Goal: Information Seeking & Learning: Learn about a topic

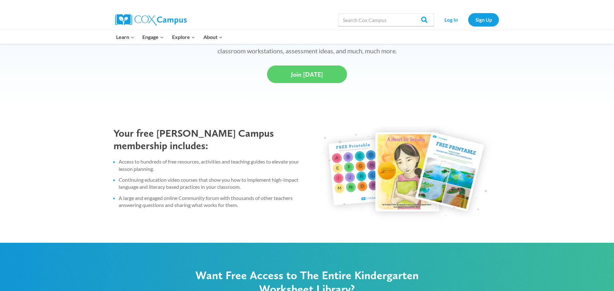
scroll to position [230, 0]
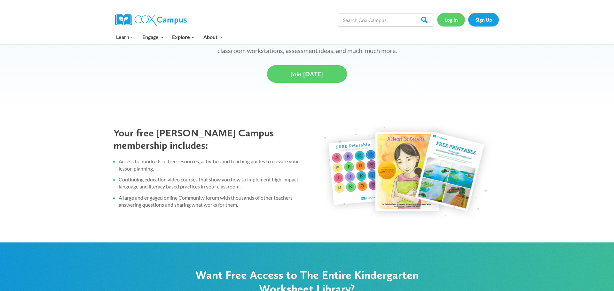
click at [447, 20] on link "Log In" at bounding box center [451, 19] width 28 height 13
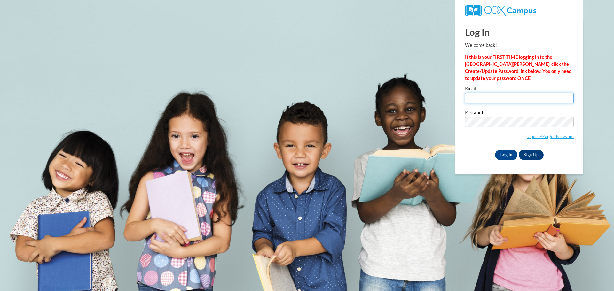
click at [504, 100] on input "Email" at bounding box center [519, 98] width 109 height 11
click at [533, 97] on input "Email" at bounding box center [519, 98] width 109 height 11
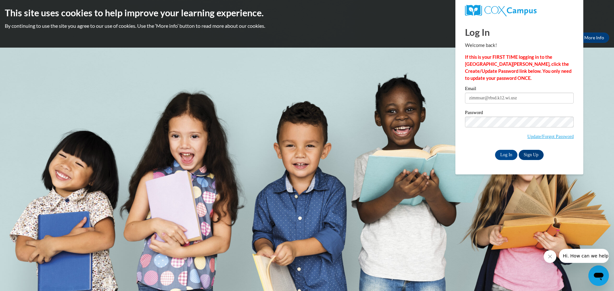
type input "zimmsar@rbsd.k12.wi.us"
click at [506, 157] on input "Log In" at bounding box center [506, 155] width 22 height 10
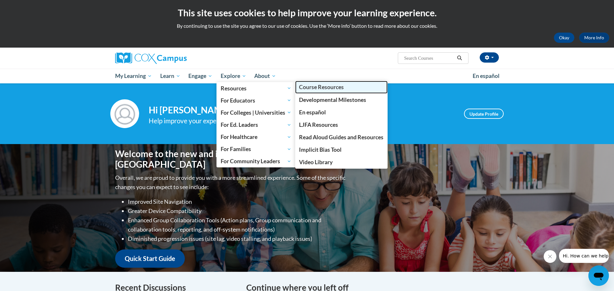
click at [306, 90] on span "Course Resources" at bounding box center [321, 87] width 45 height 7
click at [346, 89] on link "Course Resources" at bounding box center [341, 87] width 93 height 12
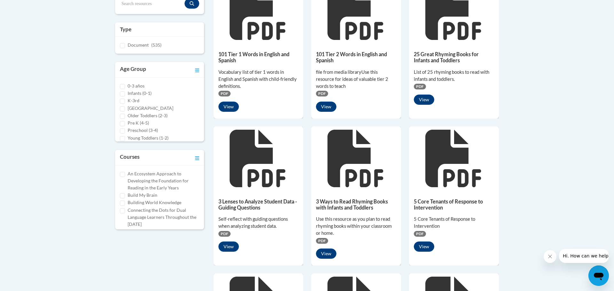
scroll to position [192, 0]
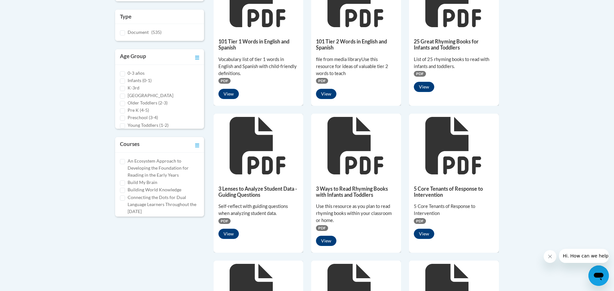
click at [23, 198] on body "This site uses cookies to help improve your learning experience. By continuing …" at bounding box center [307, 246] width 614 height 877
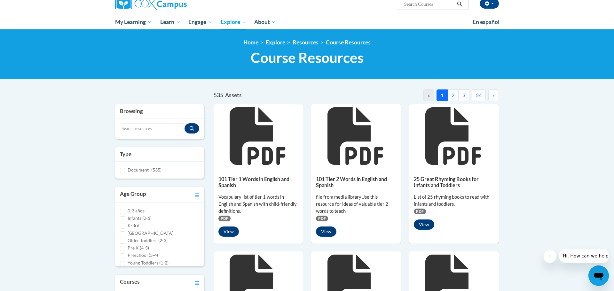
scroll to position [51, 0]
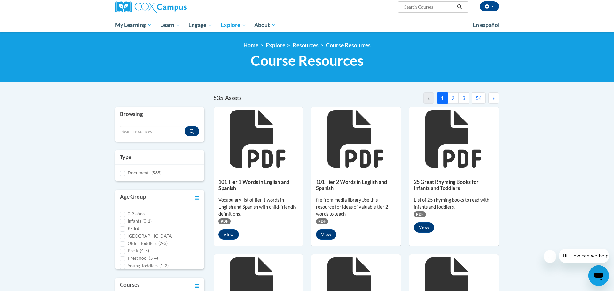
click at [432, 4] on input "Search..." at bounding box center [429, 7] width 51 height 8
type input "elko"
click at [139, 130] on input "Search resources" at bounding box center [152, 131] width 65 height 11
type input "elkonin"
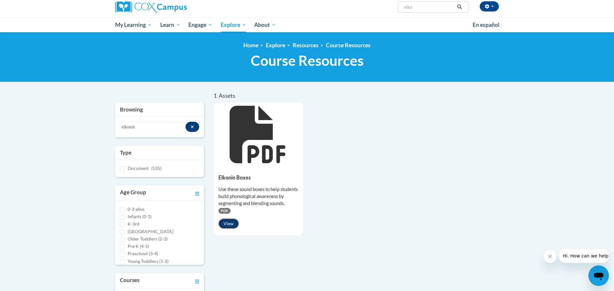
click at [229, 227] on button "View" at bounding box center [228, 224] width 20 height 10
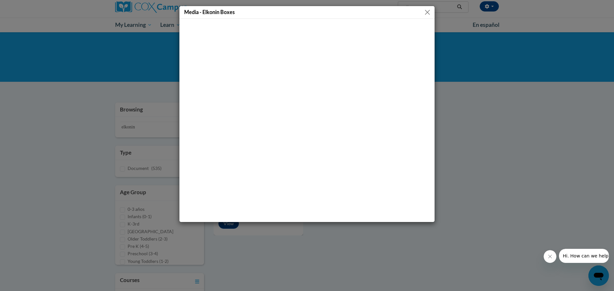
click at [427, 10] on button "Close" at bounding box center [427, 12] width 8 height 8
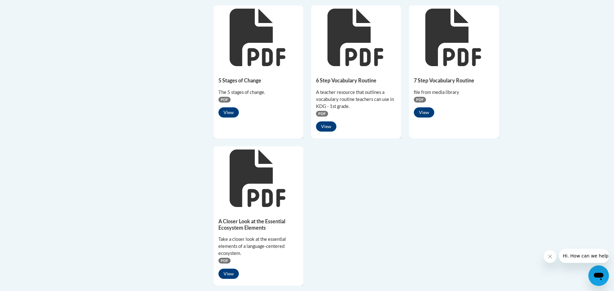
scroll to position [448, 0]
click at [428, 113] on button "View" at bounding box center [424, 112] width 20 height 10
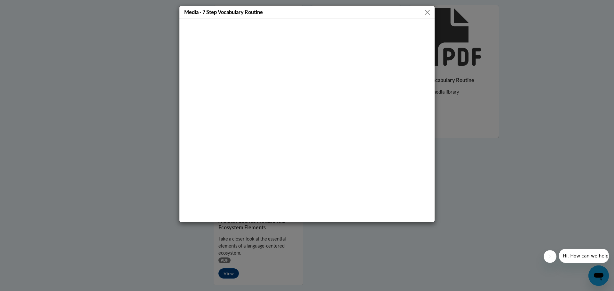
click at [496, 174] on div "Media - 7 Step Vocabulary Routine" at bounding box center [307, 145] width 614 height 291
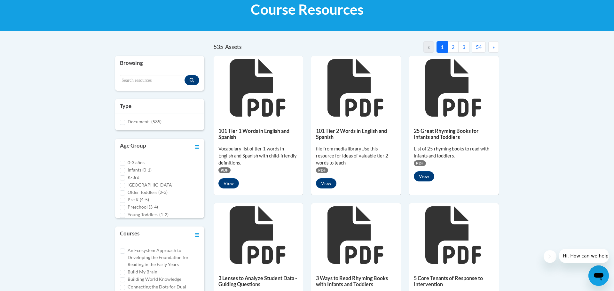
scroll to position [90, 0]
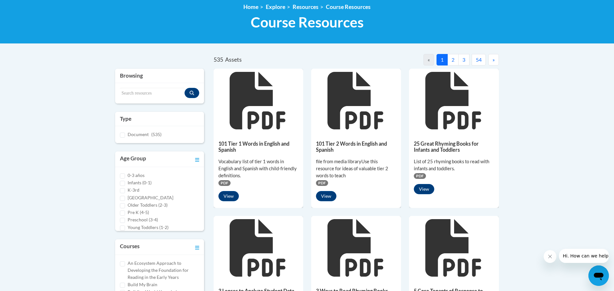
click at [452, 59] on button "2" at bounding box center [452, 60] width 11 height 12
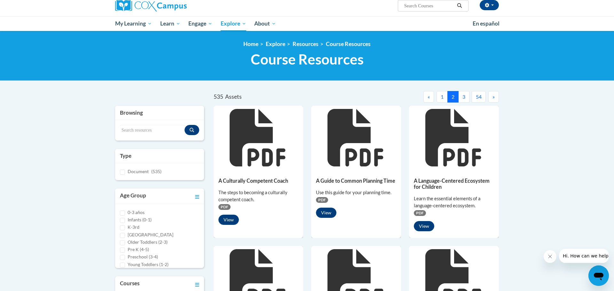
scroll to position [51, 0]
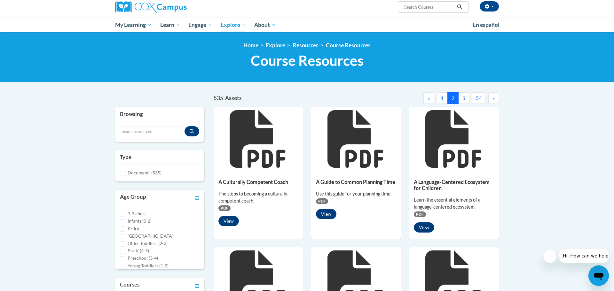
click at [463, 98] on button "3" at bounding box center [463, 98] width 11 height 12
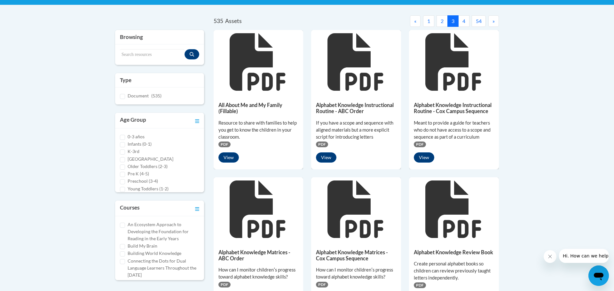
scroll to position [128, 0]
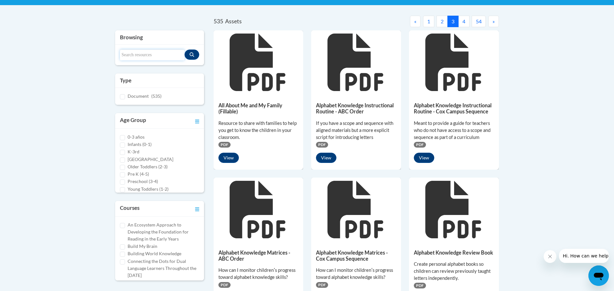
click at [134, 55] on input "Search resources" at bounding box center [152, 55] width 65 height 11
type input "gradual release"
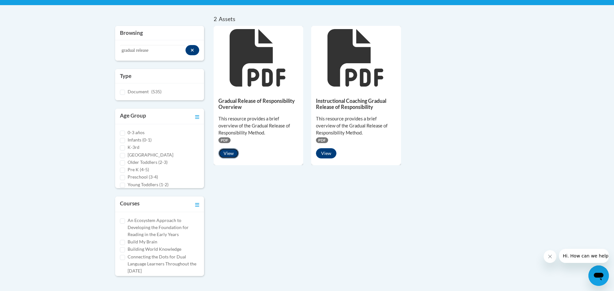
click at [225, 156] on button "View" at bounding box center [228, 153] width 20 height 10
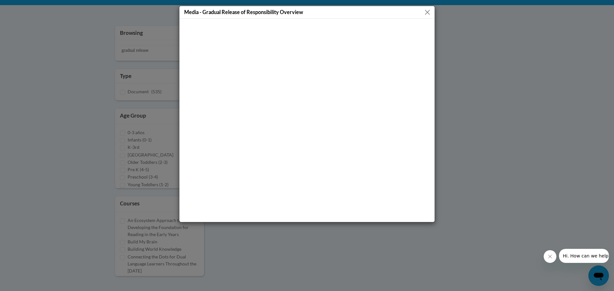
click at [554, 111] on div "Media - Gradual Release of Responsibility Overview" at bounding box center [307, 145] width 614 height 291
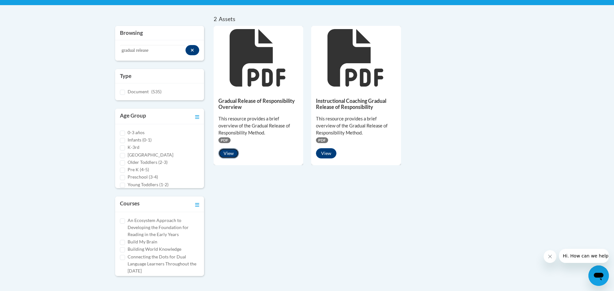
click at [229, 153] on button "View" at bounding box center [228, 153] width 20 height 10
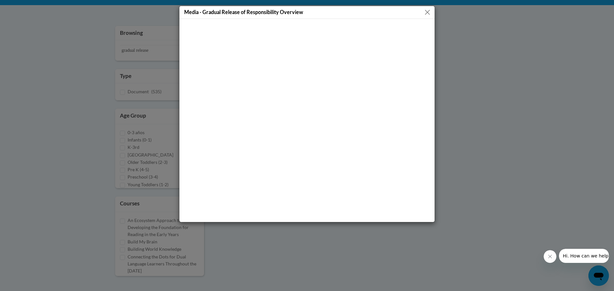
click at [117, 64] on div "Media - Gradual Release of Responsibility Overview" at bounding box center [307, 145] width 614 height 291
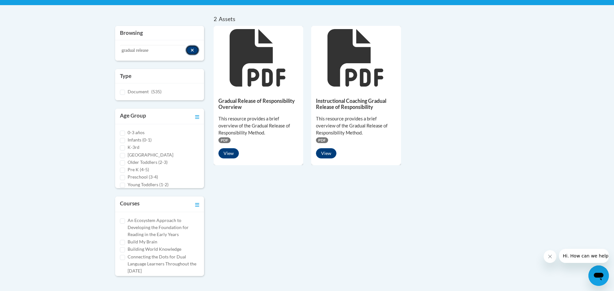
click at [193, 51] on icon "Search resources" at bounding box center [192, 50] width 3 height 3
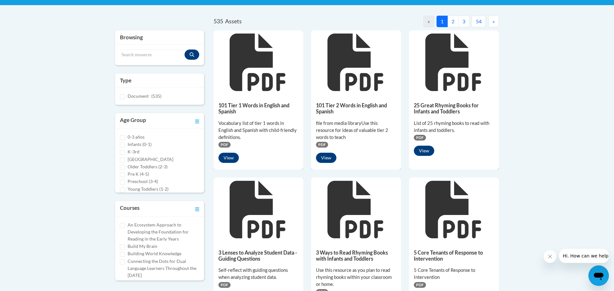
click at [464, 25] on button "3" at bounding box center [463, 22] width 11 height 12
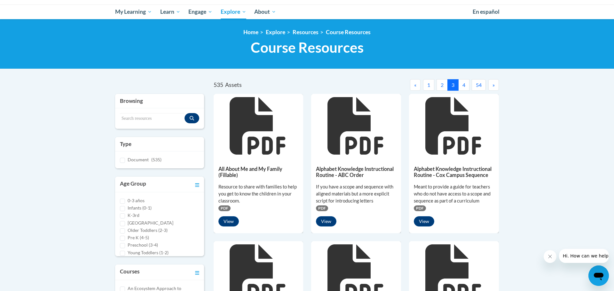
scroll to position [64, 0]
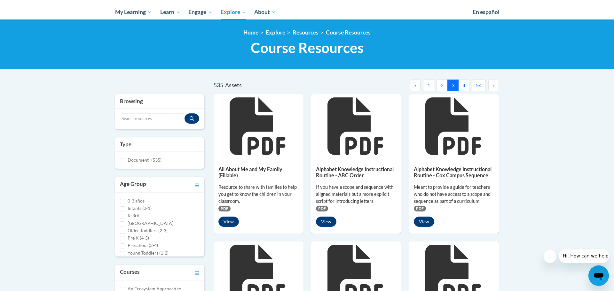
click at [465, 83] on button "4" at bounding box center [463, 86] width 11 height 12
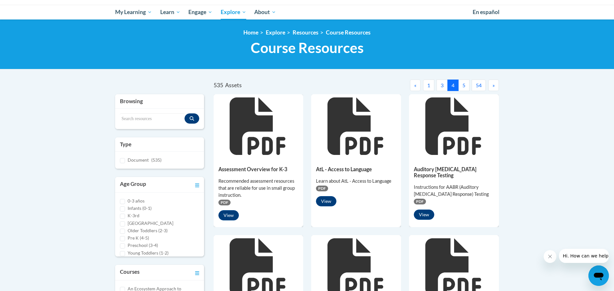
click at [464, 85] on button "5" at bounding box center [463, 86] width 11 height 12
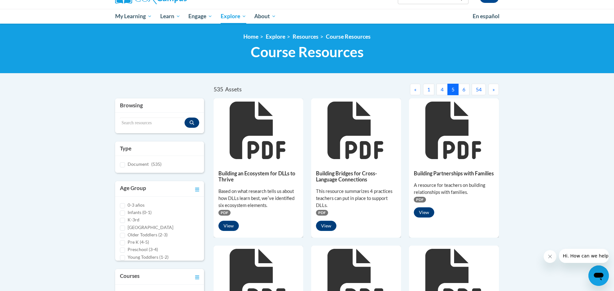
scroll to position [51, 0]
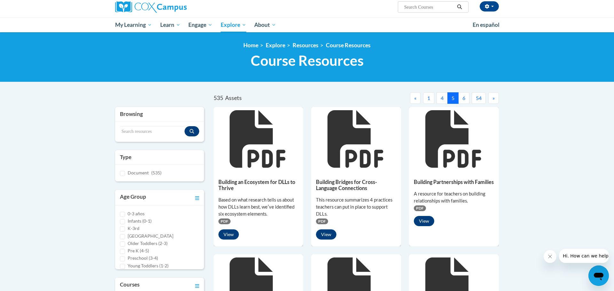
click at [463, 96] on button "6" at bounding box center [463, 98] width 11 height 12
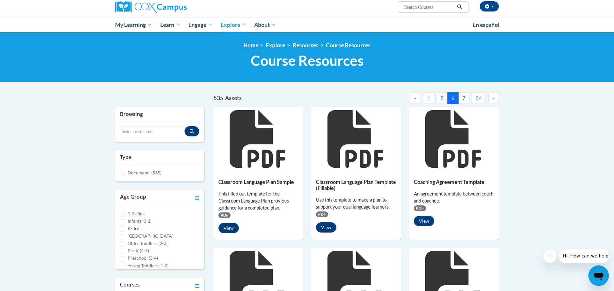
click at [465, 99] on button "7" at bounding box center [463, 98] width 11 height 12
